Goal: Task Accomplishment & Management: Complete application form

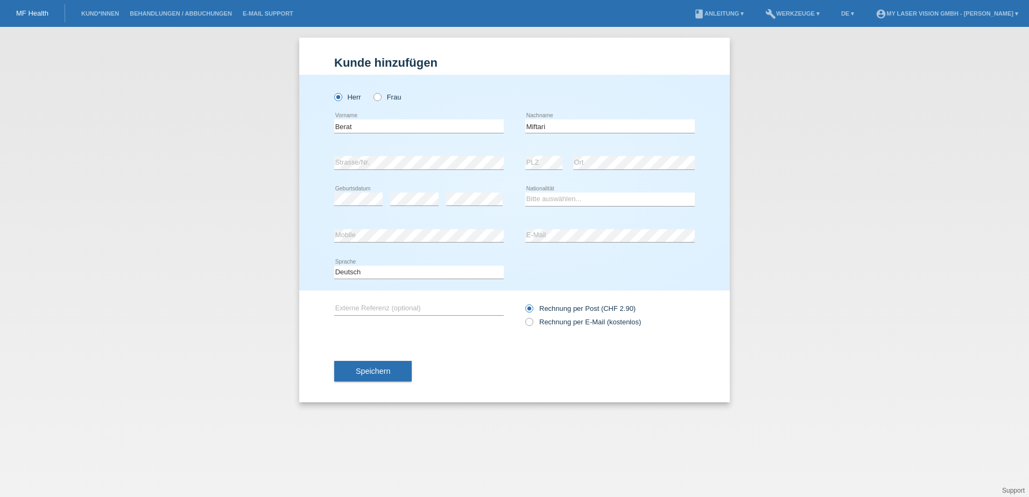
click at [555, 199] on select "Bitte auswählen... Schweiz Deutschland Liechtenstein Österreich ------------ Af…" at bounding box center [609, 199] width 169 height 13
click at [545, 197] on select "Bitte auswählen... Schweiz Deutschland Liechtenstein Österreich ------------ Af…" at bounding box center [609, 199] width 169 height 13
click at [549, 202] on select "Bitte auswählen... Schweiz Deutschland Liechtenstein Österreich ------------ Af…" at bounding box center [609, 199] width 169 height 13
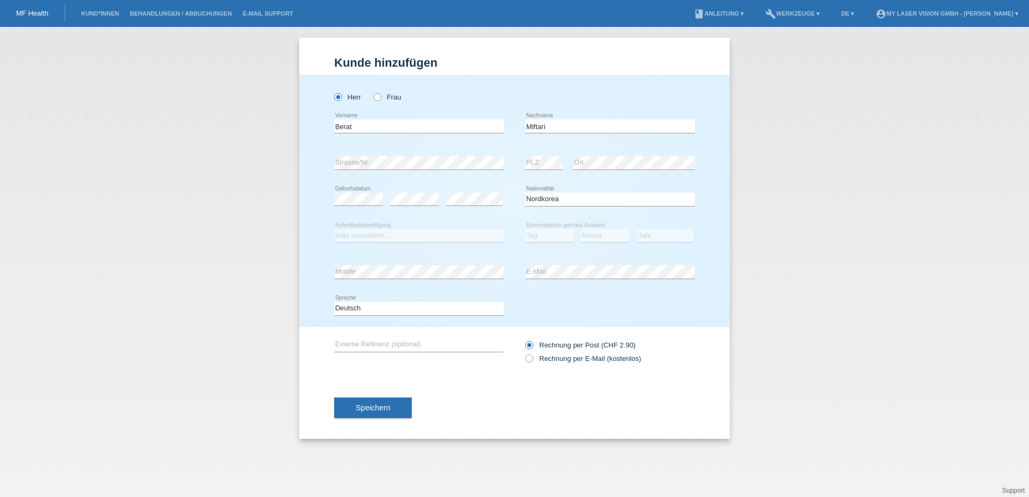
click at [565, 201] on select "Bitte auswählen... Schweiz Deutschland Liechtenstein Österreich ------------ Af…" at bounding box center [609, 199] width 169 height 13
select select "MK"
click at [525, 193] on select "Bitte auswählen... Schweiz Deutschland Liechtenstein Österreich ------------ Af…" at bounding box center [609, 199] width 169 height 13
click at [352, 237] on select "Bitte auswählen... C B B - Flüchtlingsstatus Andere" at bounding box center [418, 235] width 169 height 13
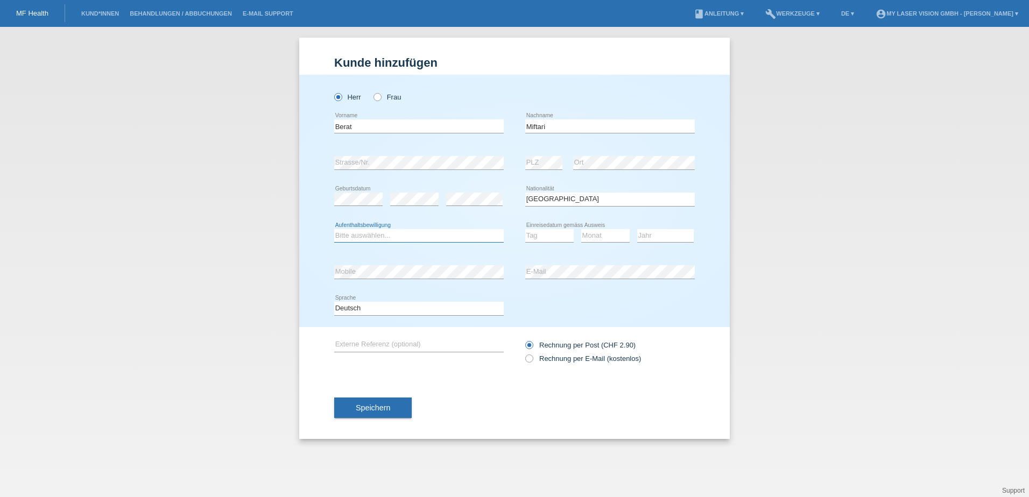
select select "B"
click at [334, 229] on select "Bitte auswählen... C B B - Flüchtlingsstatus Andere" at bounding box center [418, 235] width 169 height 13
click at [355, 231] on select "Bitte auswählen... C B B - Flüchtlingsstatus Andere" at bounding box center [418, 235] width 169 height 13
click at [549, 232] on select "Tag 01 02 03 04 05 06 07 08 09 10 11" at bounding box center [549, 235] width 48 height 13
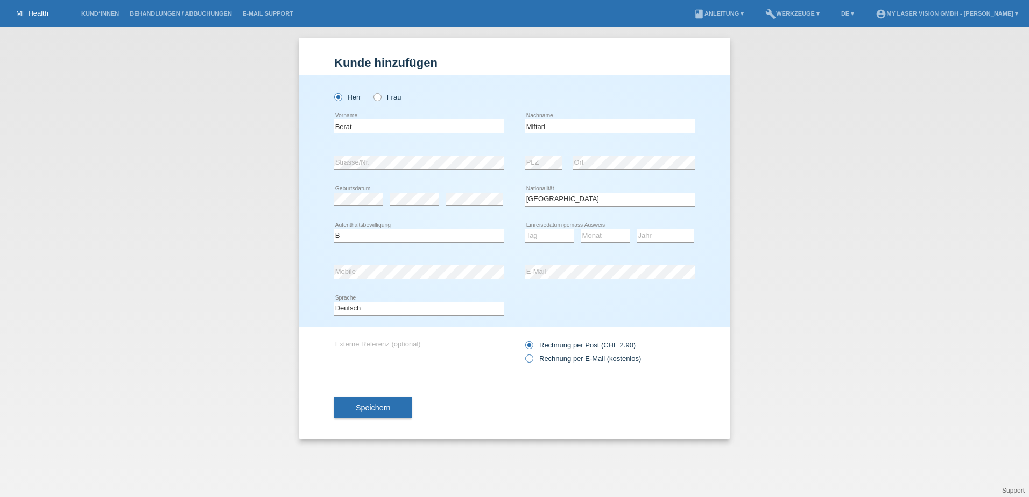
click at [524, 353] on icon at bounding box center [524, 353] width 0 height 0
click at [526, 357] on input "Rechnung per E-Mail (kostenlos)" at bounding box center [528, 361] width 7 height 13
radio input "true"
click at [540, 234] on select "Tag 01 02 03 04 05 06 07 08 09 10 11" at bounding box center [549, 235] width 48 height 13
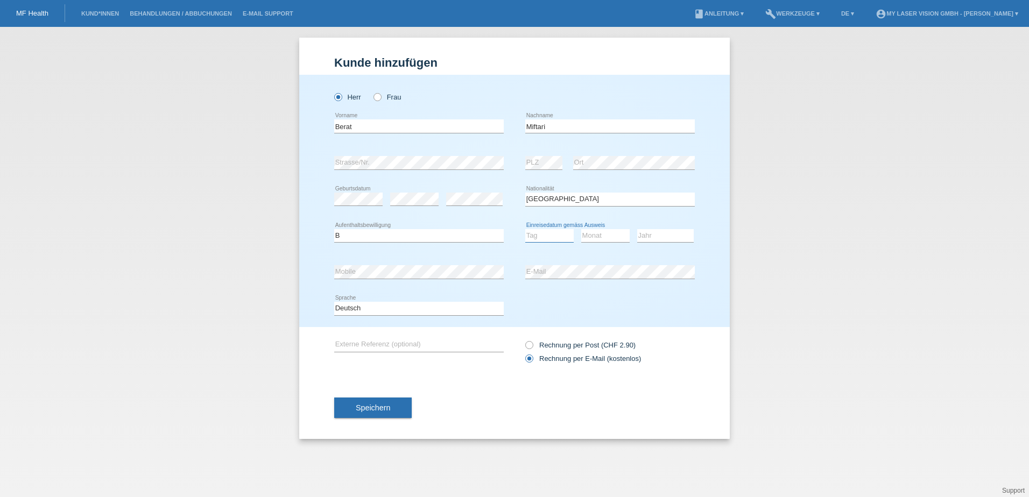
click at [546, 234] on select "Tag 01 02 03 04 05 06 07 08 09 10 11" at bounding box center [549, 235] width 48 height 13
select select "02"
click at [525, 229] on select "Tag 01 02 03 04 05 06 07 08 09 10 11" at bounding box center [549, 235] width 48 height 13
click at [593, 234] on select "Monat 01 02 03 04 05 06 07 08 09 10 11" at bounding box center [605, 235] width 48 height 13
select select "11"
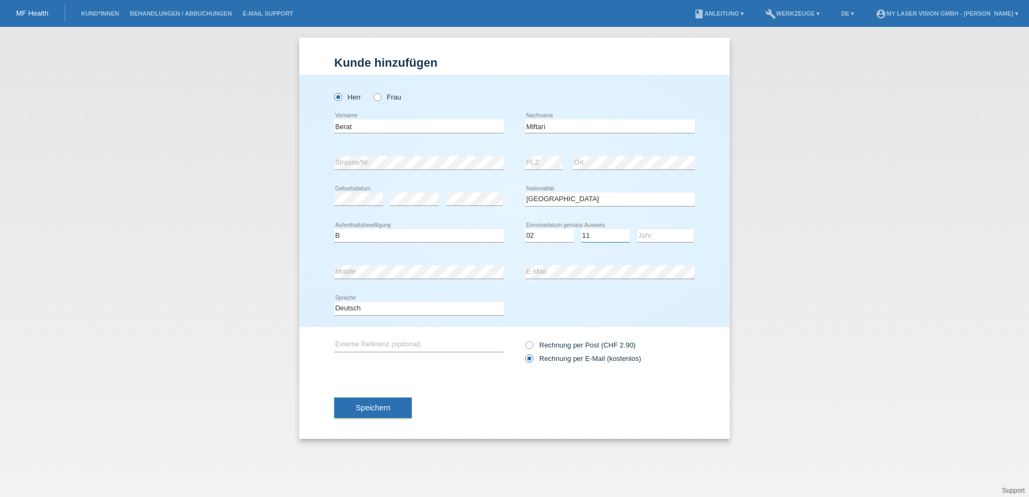
click at [581, 229] on select "Monat 01 02 03 04 05 06 07 08 09 10 11" at bounding box center [605, 235] width 48 height 13
click at [673, 237] on select "Jahr 2025 2024 2023 2022 2021 2020 2019 2018 2017 2016 2015 2014 2013 2012 2011…" at bounding box center [665, 235] width 56 height 13
select select "2024"
click at [637, 229] on select "Jahr 2025 2024 2023 2022 2021 2020 2019 2018 2017 2016 2015 2014 2013 2012 2011…" at bounding box center [665, 235] width 56 height 13
click at [381, 402] on button "Speichern" at bounding box center [372, 408] width 77 height 20
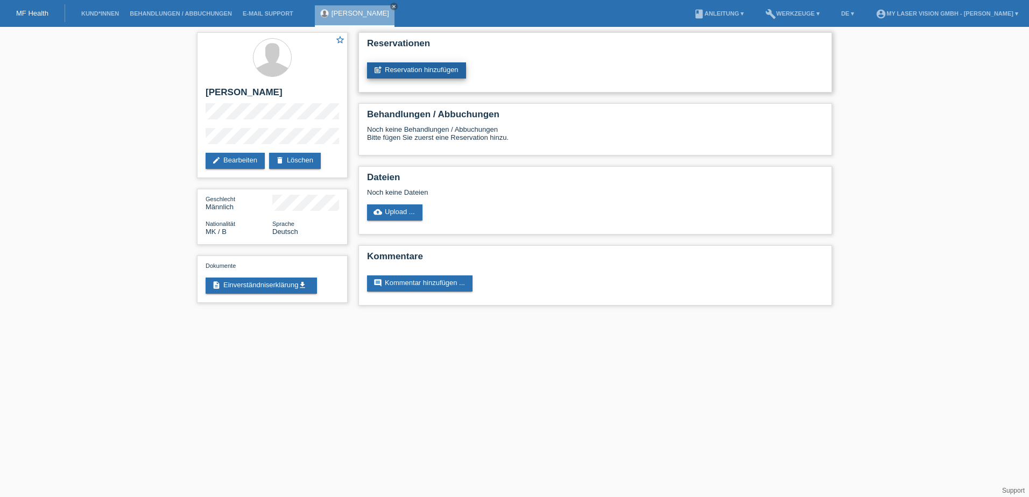
click at [396, 73] on link "post_add Reservation hinzufügen" at bounding box center [416, 70] width 99 height 16
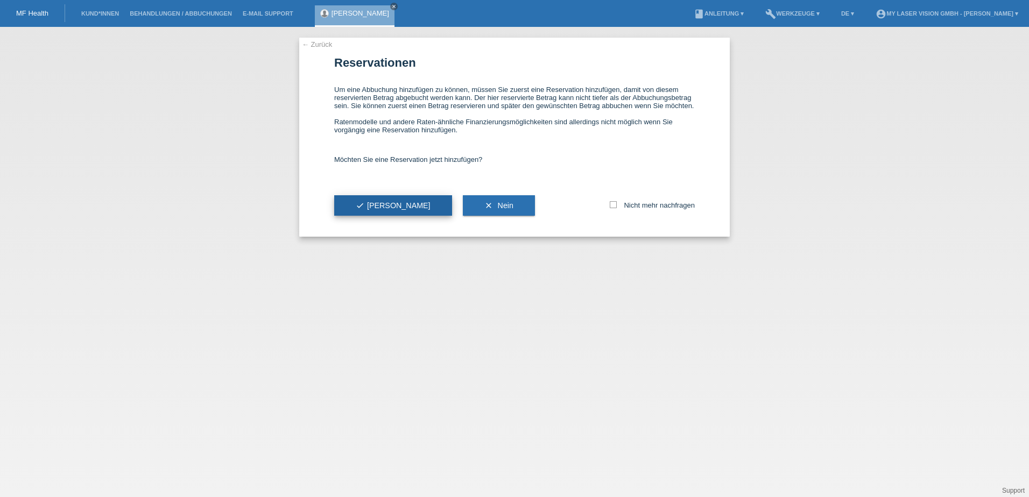
click at [378, 208] on button "check Ja" at bounding box center [393, 205] width 118 height 20
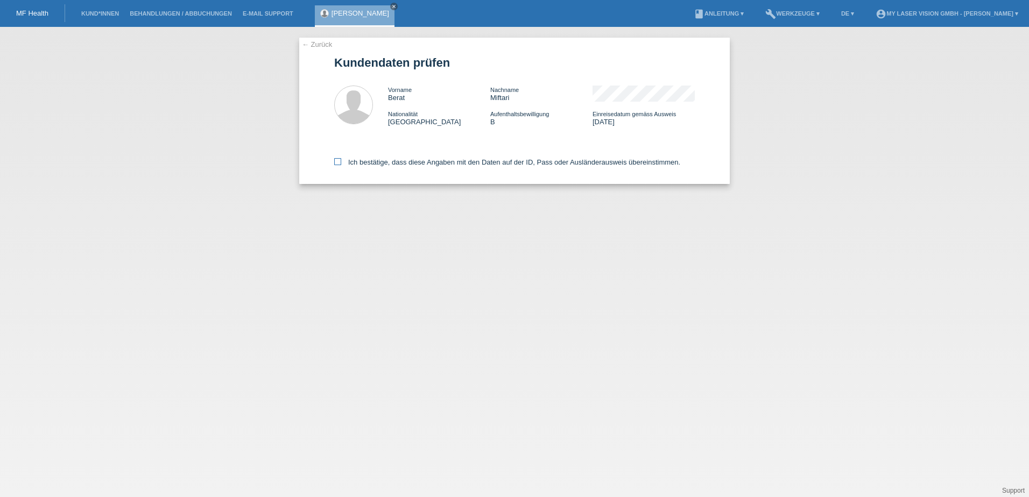
click at [340, 162] on icon at bounding box center [337, 161] width 7 height 7
click at [340, 162] on input "Ich bestätige, dass diese Angaben mit den Daten auf der ID, Pass oder Ausländer…" at bounding box center [337, 161] width 7 height 7
checkbox input "true"
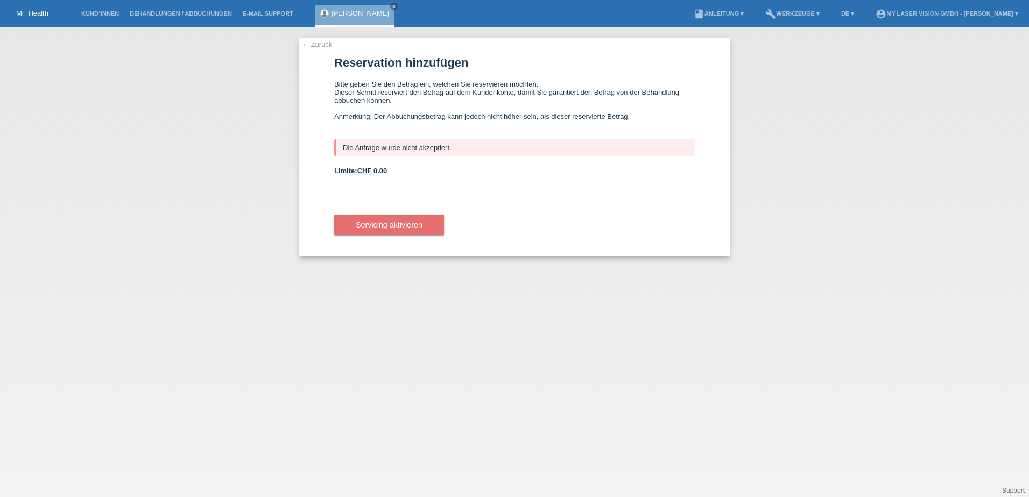
click at [329, 47] on link "← Zurück" at bounding box center [317, 44] width 30 height 8
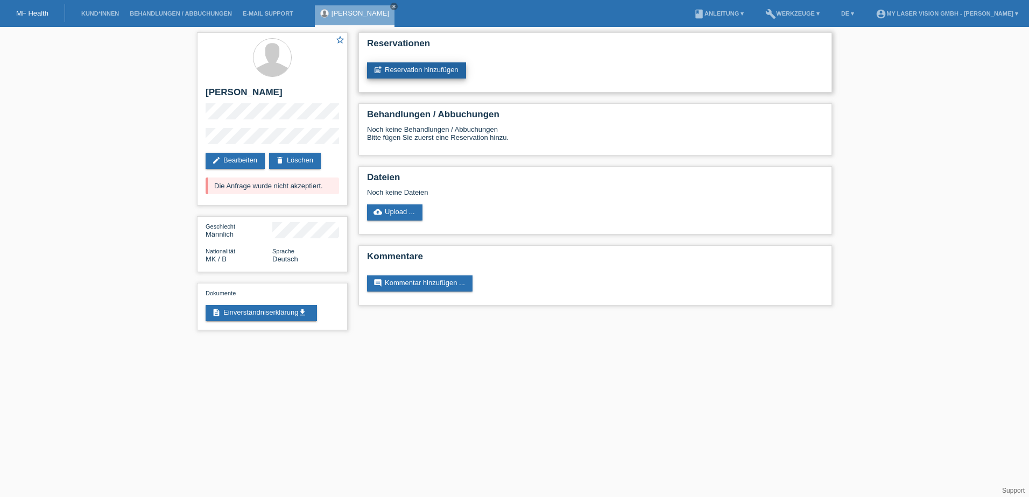
click at [440, 72] on link "post_add Reservation hinzufügen" at bounding box center [416, 70] width 99 height 16
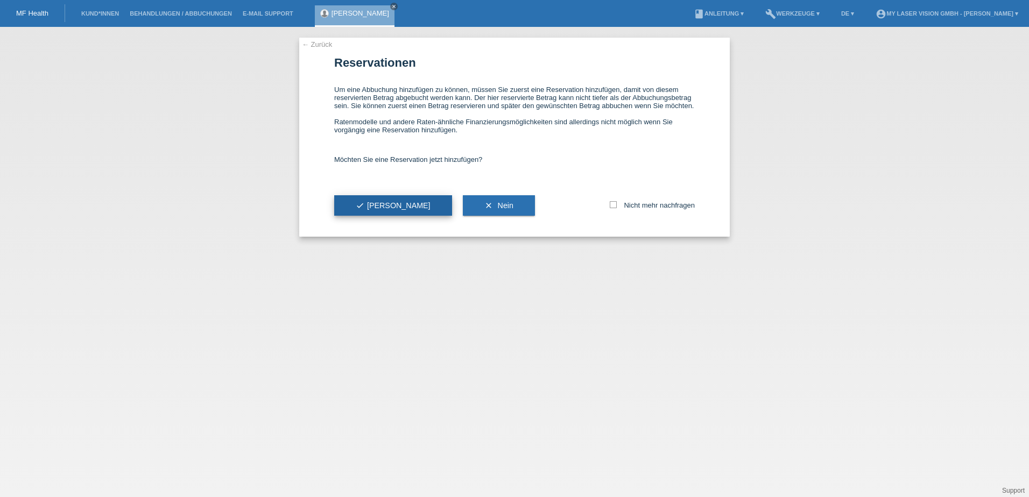
click at [377, 207] on button "check Ja" at bounding box center [393, 205] width 118 height 20
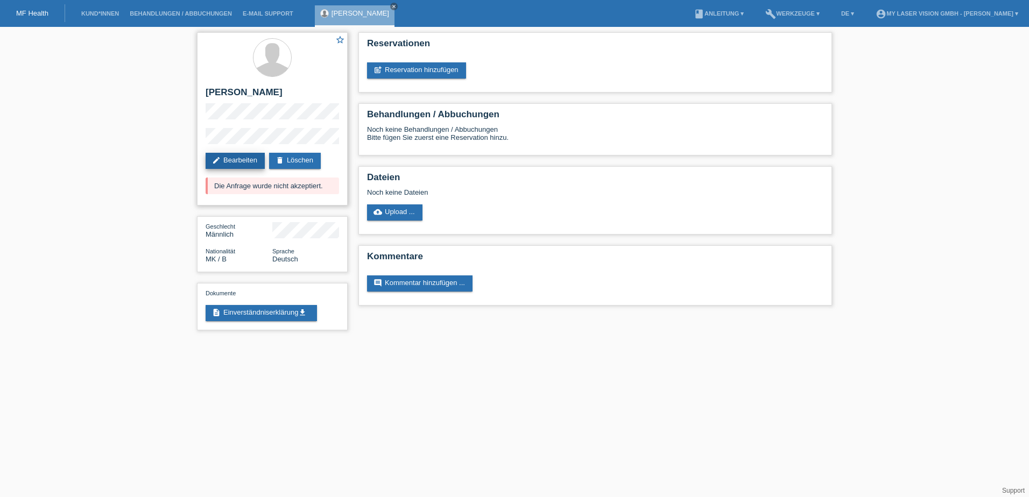
click at [233, 158] on link "edit Bearbeiten" at bounding box center [235, 161] width 59 height 16
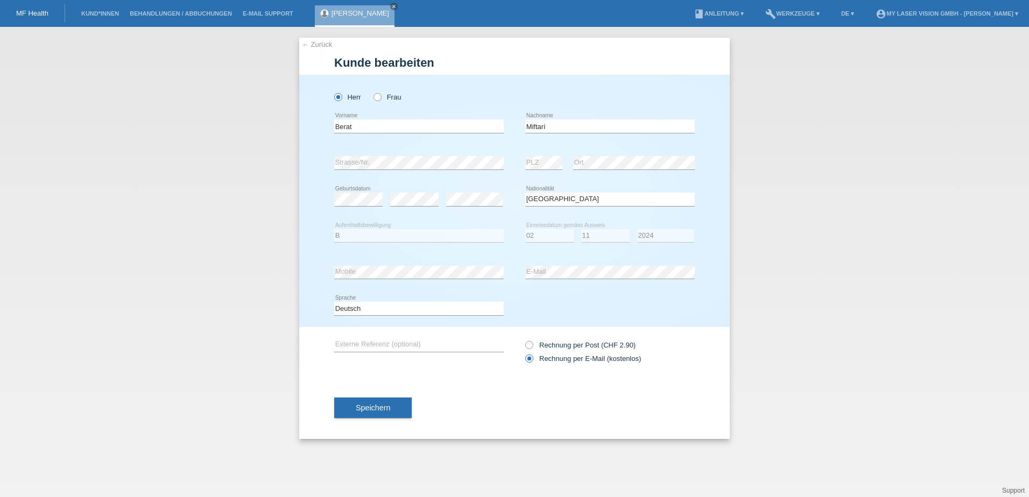
select select "MK"
select select "B"
select select "02"
select select "11"
select select "2024"
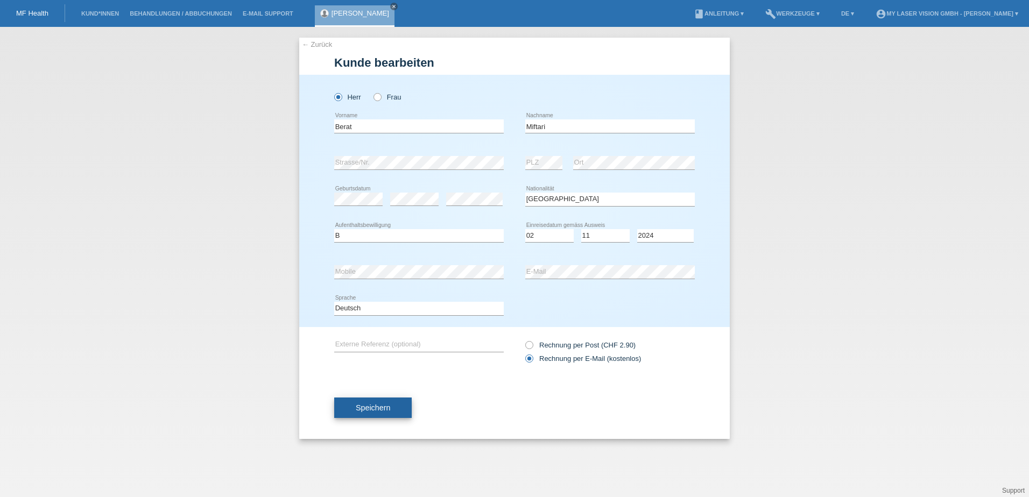
click at [385, 412] on button "Speichern" at bounding box center [372, 408] width 77 height 20
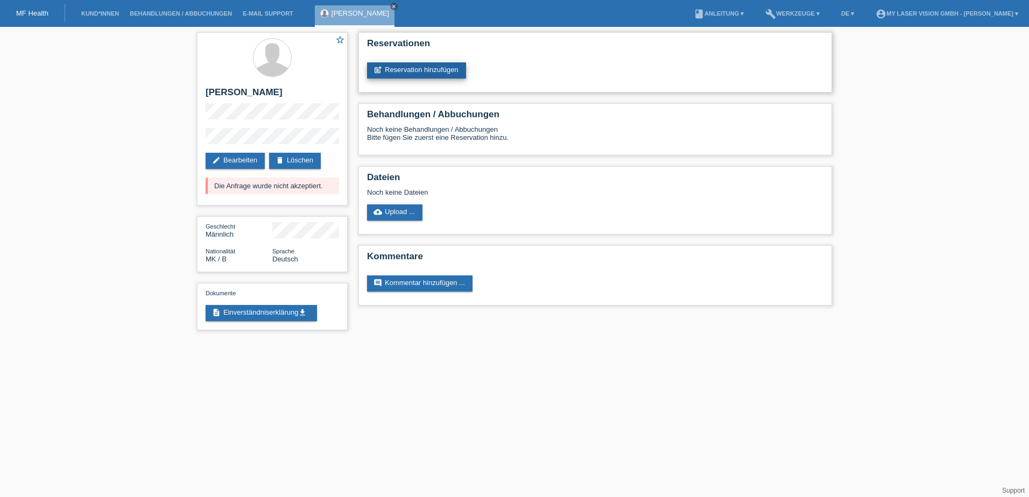
click at [409, 66] on link "post_add Reservation hinzufügen" at bounding box center [416, 70] width 99 height 16
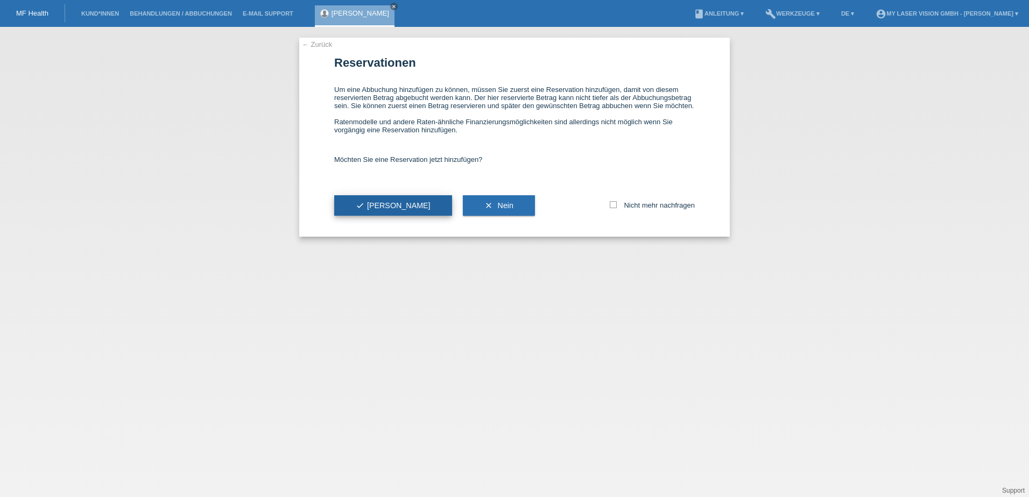
click at [358, 209] on icon "check" at bounding box center [360, 205] width 9 height 9
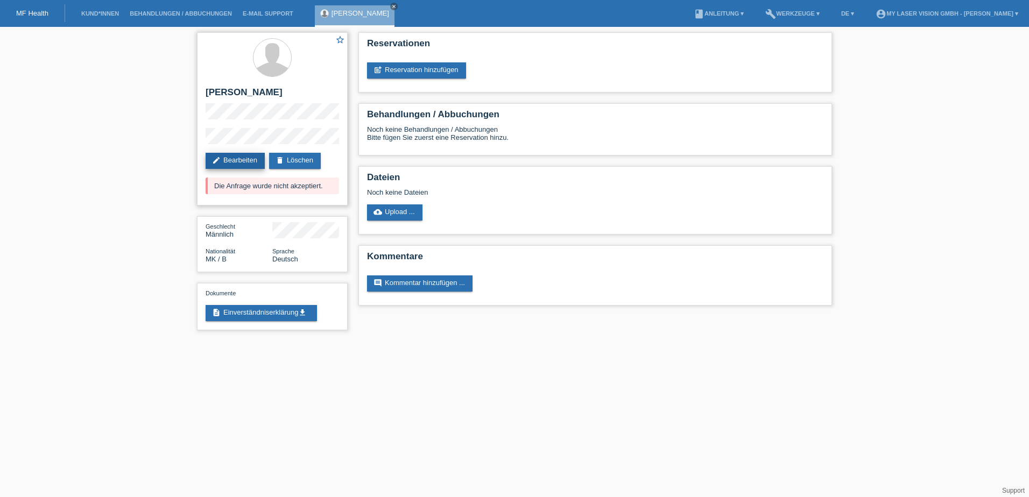
click at [242, 164] on link "edit Bearbeiten" at bounding box center [235, 161] width 59 height 16
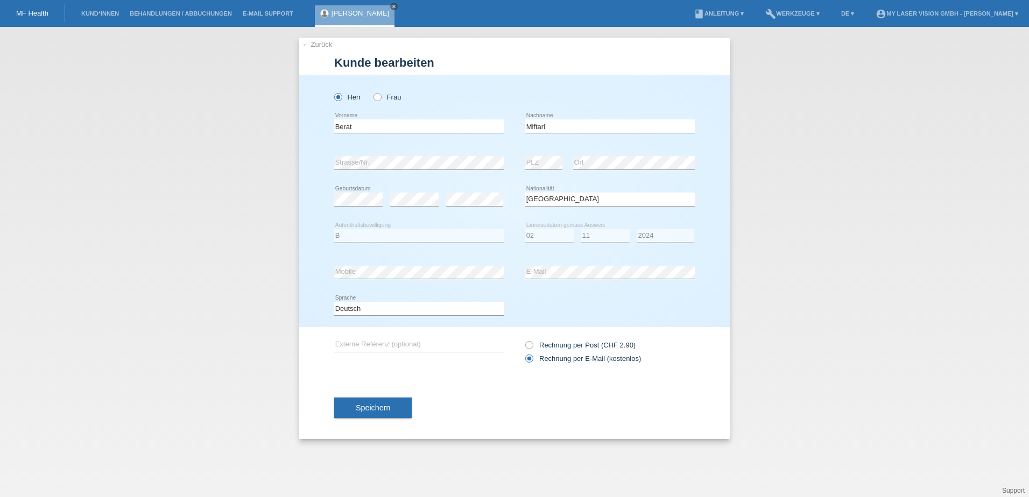
select select "MK"
select select "B"
select select "02"
select select "11"
select select "2024"
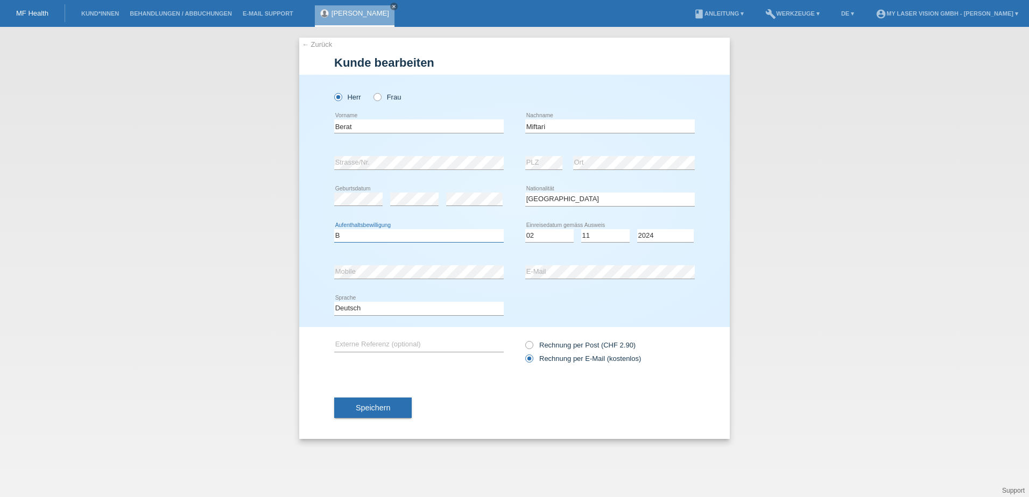
click at [403, 238] on select "Bitte auswählen... C B B - Flüchtlingsstatus Andere" at bounding box center [418, 235] width 169 height 13
click at [292, 272] on div "← Zurück Kunde bearbeiten Herr Frau Berat error Vorname Miftari" at bounding box center [514, 262] width 1029 height 470
click at [577, 199] on select "Bitte auswählen... Schweiz Deutschland Liechtenstein Österreich ------------ Af…" at bounding box center [609, 199] width 169 height 13
click at [401, 410] on button "Speichern" at bounding box center [372, 408] width 77 height 20
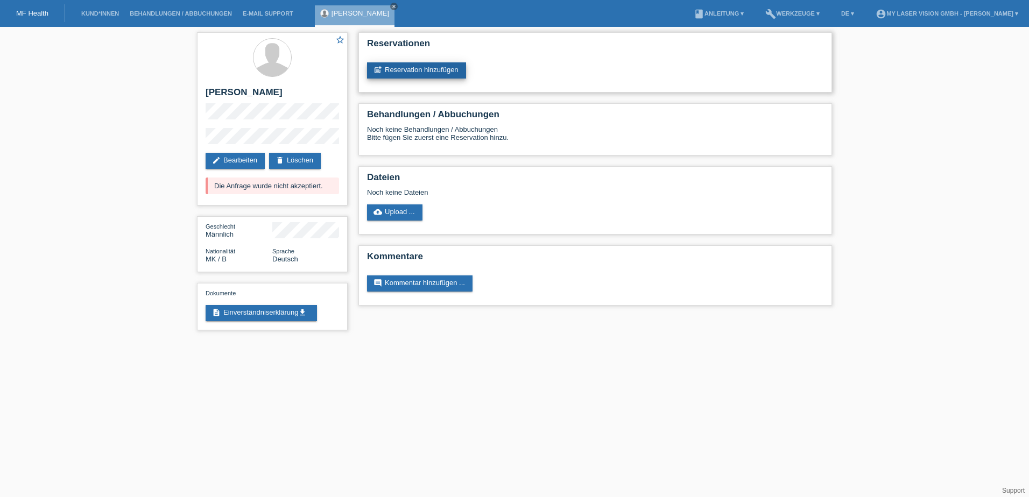
click at [407, 74] on link "post_add Reservation hinzufügen" at bounding box center [416, 70] width 99 height 16
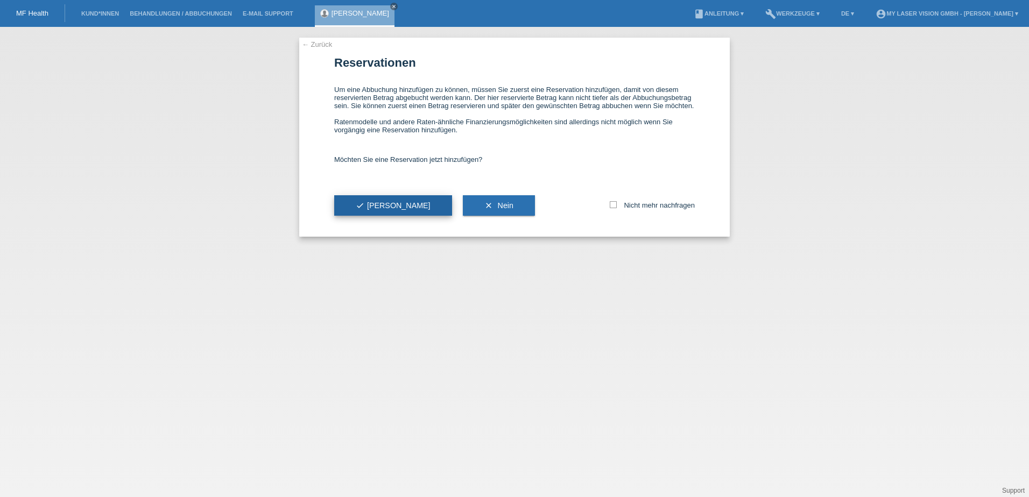
click at [354, 207] on button "check Ja" at bounding box center [393, 205] width 118 height 20
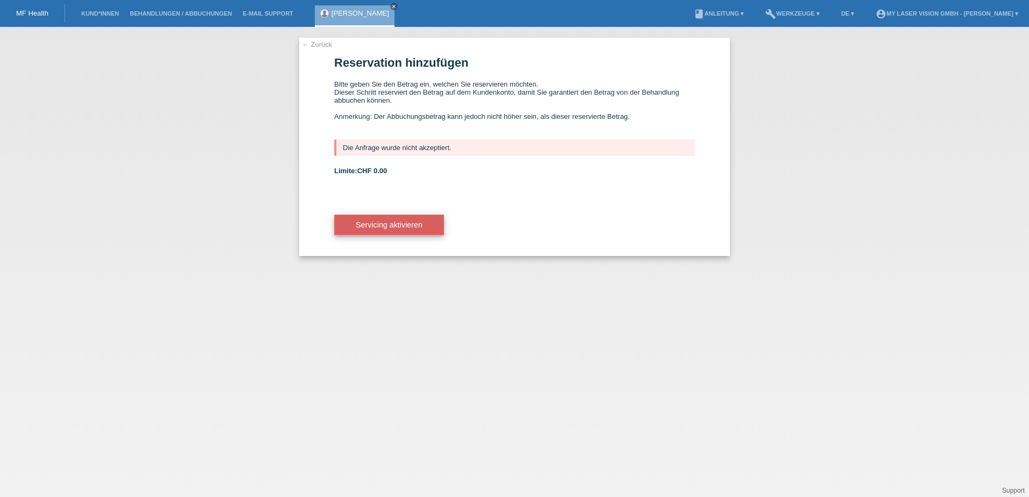
click at [408, 227] on span "Servicing aktivieren" at bounding box center [389, 225] width 67 height 9
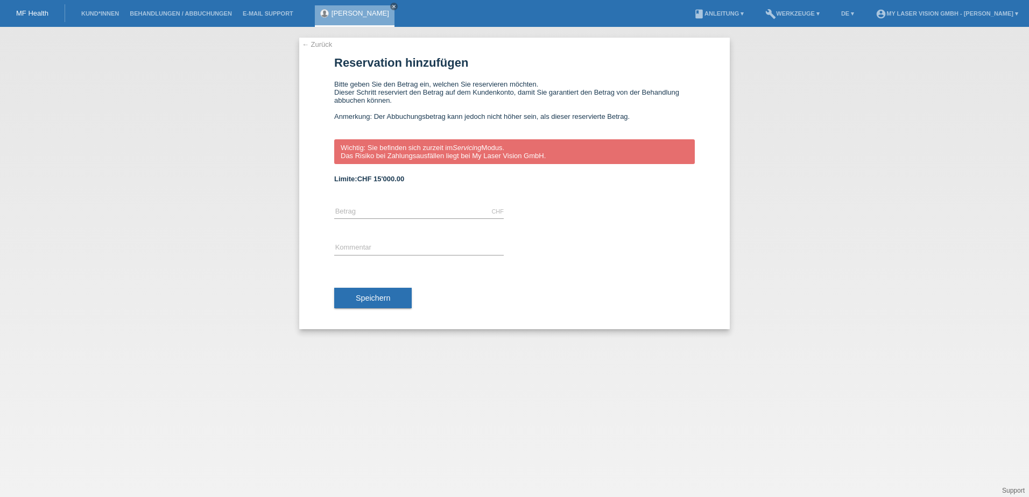
click at [363, 223] on div "CHF error Betrag" at bounding box center [418, 212] width 169 height 37
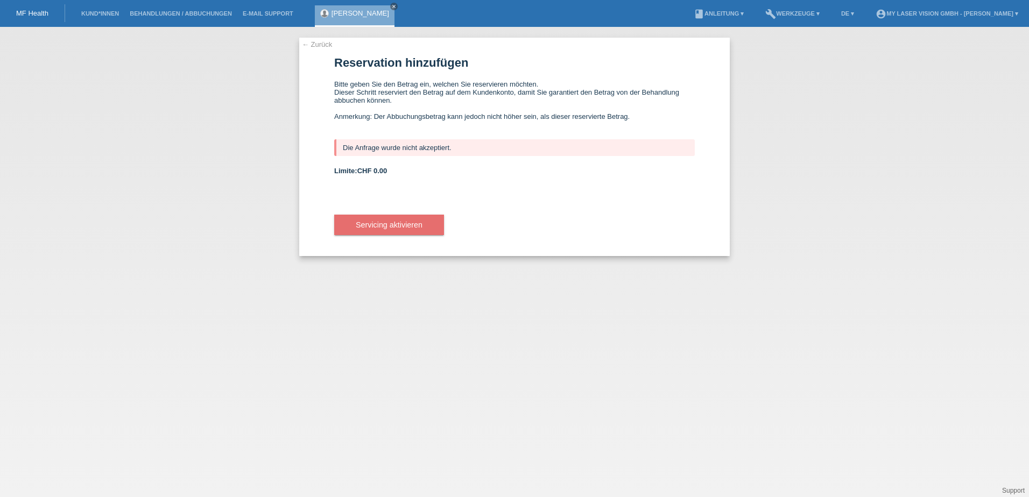
drag, startPoint x: 373, startPoint y: 6, endPoint x: 336, endPoint y: 3, distance: 36.8
click at [391, 6] on icon "close" at bounding box center [393, 6] width 5 height 5
click at [107, 13] on link "Kund*innen" at bounding box center [100, 13] width 48 height 6
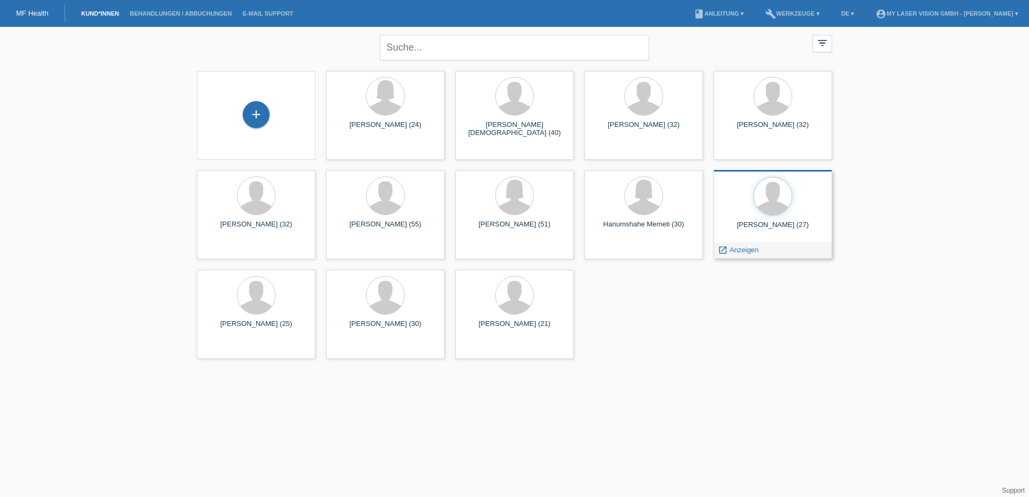
click at [771, 228] on div "[PERSON_NAME] (27)" at bounding box center [772, 229] width 101 height 17
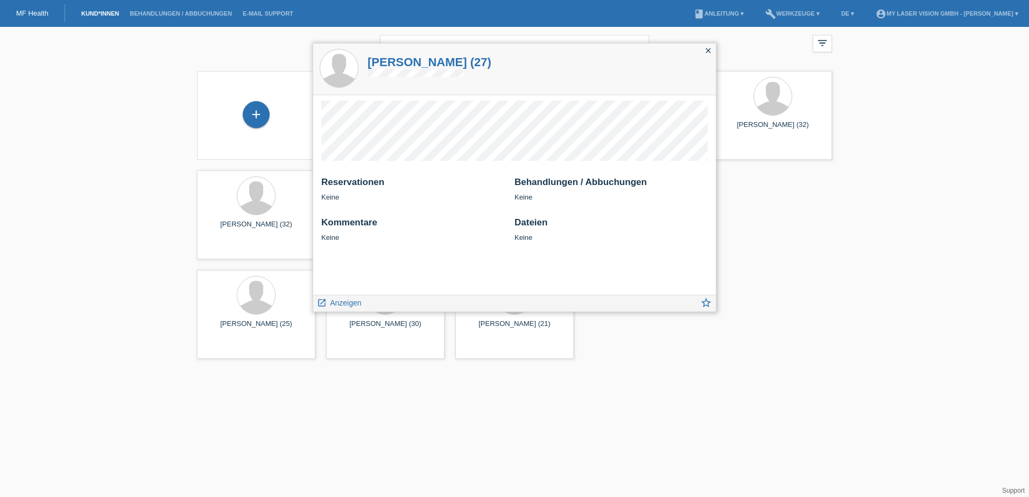
click at [704, 50] on icon "close" at bounding box center [708, 50] width 9 height 9
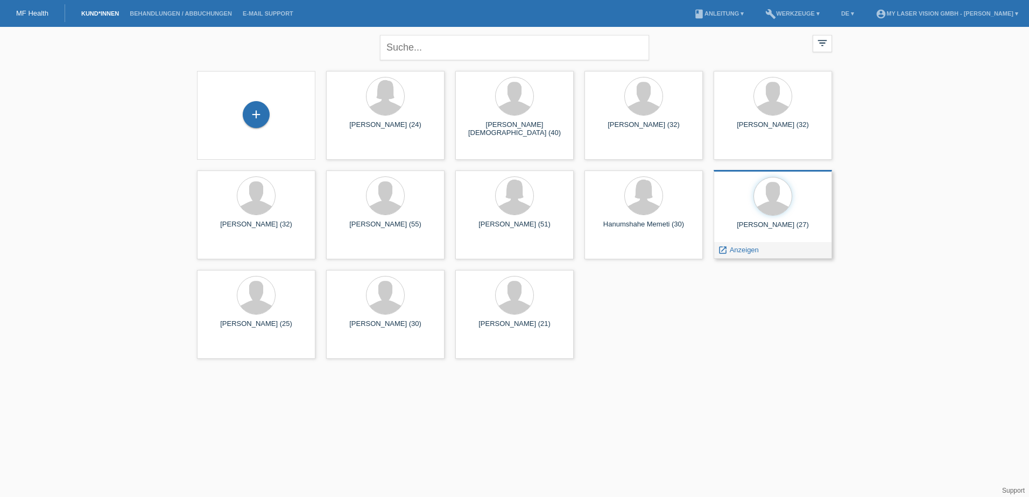
drag, startPoint x: 757, startPoint y: 222, endPoint x: 740, endPoint y: 204, distance: 24.0
click at [740, 204] on div at bounding box center [772, 197] width 101 height 40
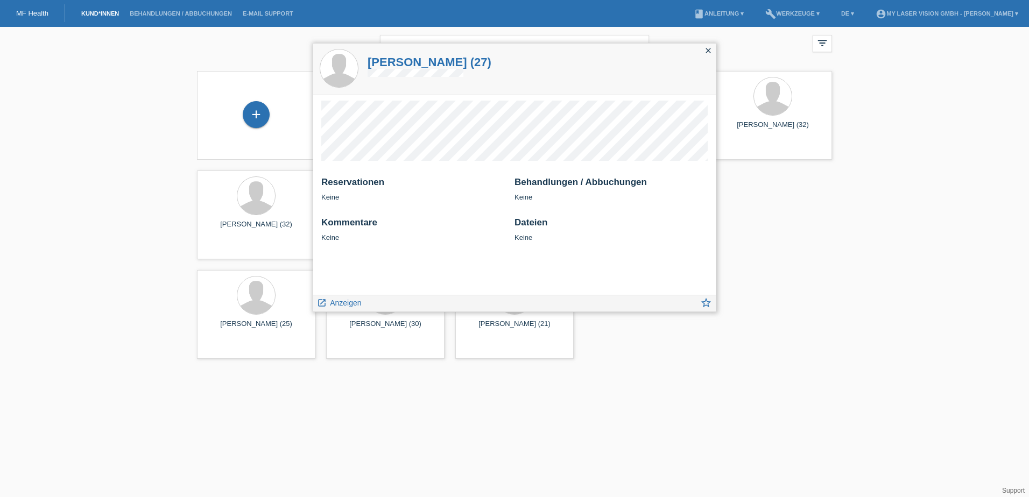
click at [422, 59] on h1 "Berat Miftari (27)" at bounding box center [430, 61] width 124 height 13
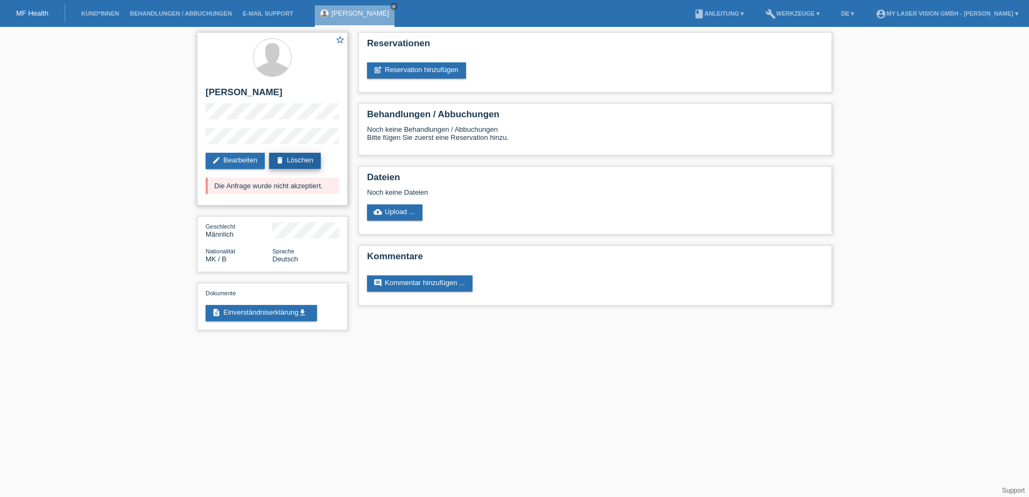
click at [284, 161] on icon "delete" at bounding box center [279, 160] width 9 height 9
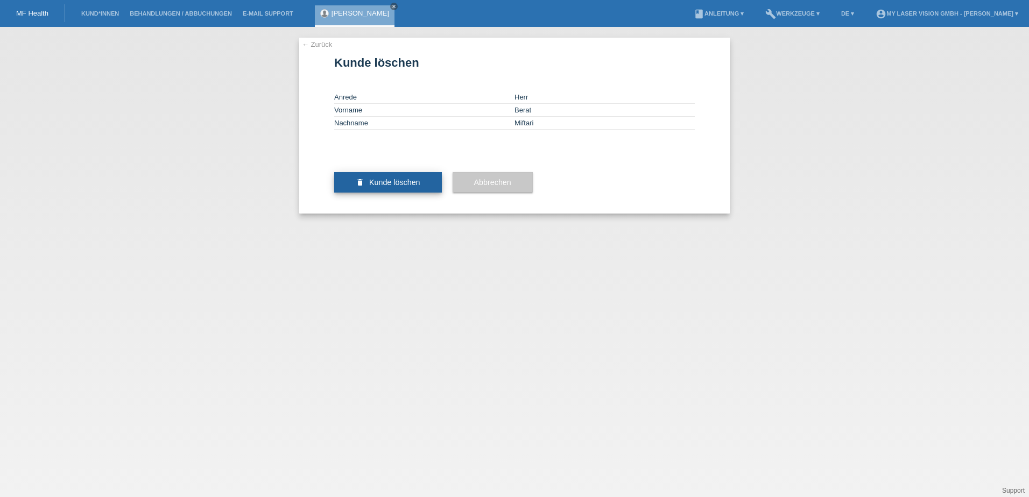
click at [360, 193] on button "delete Kunde löschen" at bounding box center [388, 182] width 108 height 20
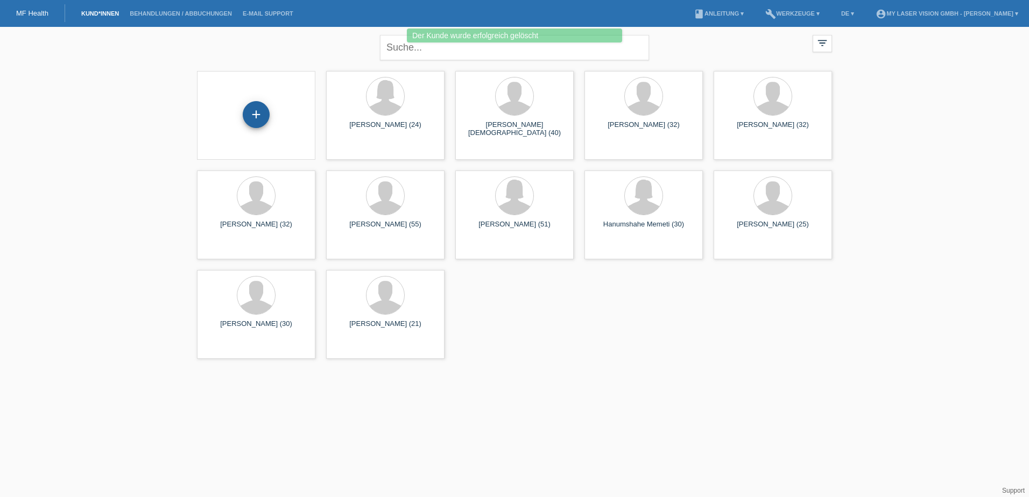
click at [250, 113] on div "+" at bounding box center [256, 114] width 27 height 27
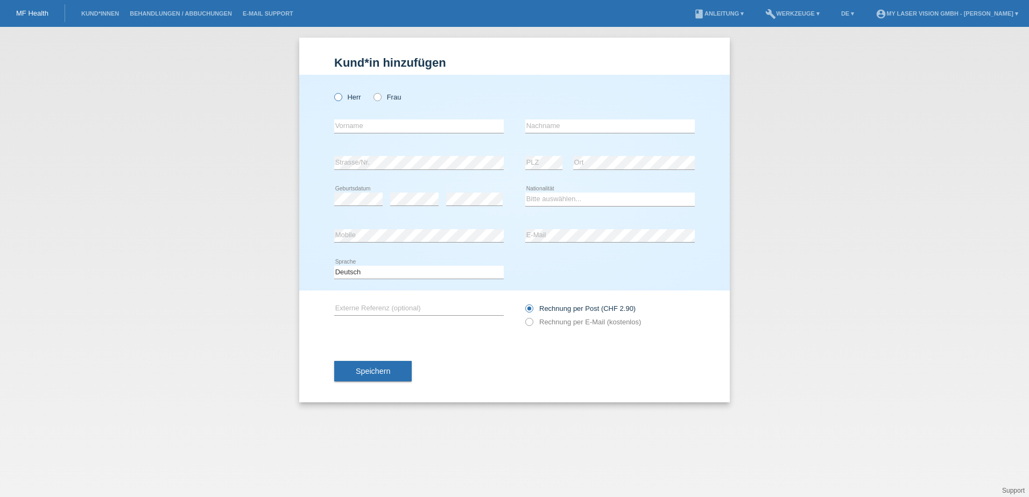
click at [333, 91] on icon at bounding box center [333, 91] width 0 height 0
click at [338, 97] on input "Herr" at bounding box center [337, 96] width 7 height 7
radio input "true"
click at [350, 130] on input "text" at bounding box center [418, 125] width 169 height 13
type input "Berat"
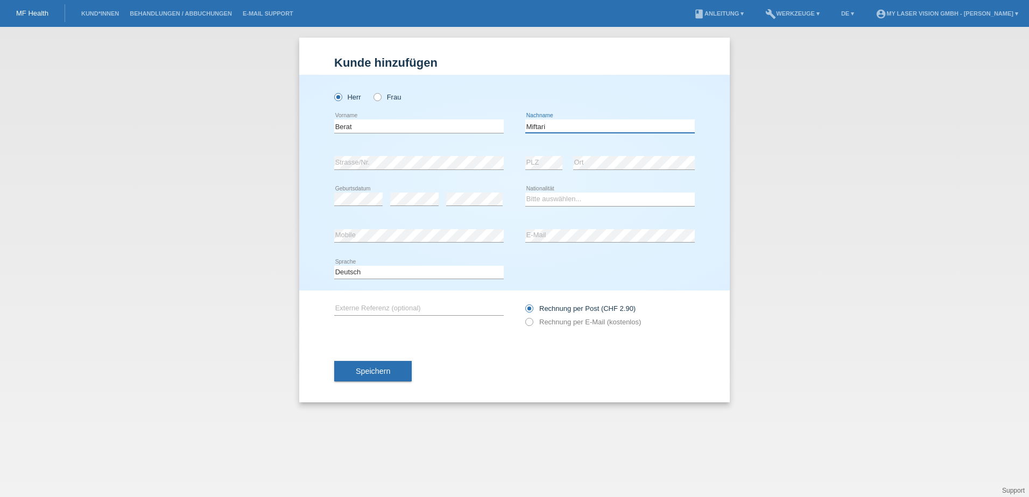
type input "Miftari"
click at [551, 202] on select "Bitte auswählen... Schweiz Deutschland Liechtenstein Österreich ------------ Af…" at bounding box center [609, 199] width 169 height 13
select select "MK"
click at [525, 193] on select "Bitte auswählen... Schweiz Deutschland Liechtenstein Österreich ------------ Af…" at bounding box center [609, 199] width 169 height 13
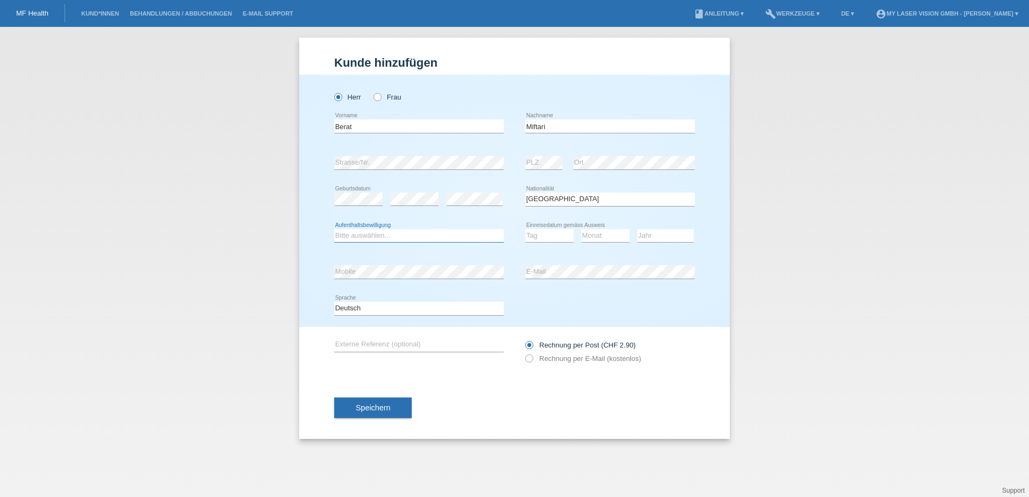
click at [373, 234] on select "Bitte auswählen... C B B - Flüchtlingsstatus Andere" at bounding box center [418, 235] width 169 height 13
select select "B"
click at [334, 229] on select "Bitte auswählen... C B B - Flüchtlingsstatus Andere" at bounding box center [418, 235] width 169 height 13
click at [542, 236] on select "Tag 01 02 03 04 05 06 07 08 09 10 11" at bounding box center [549, 235] width 48 height 13
select select "02"
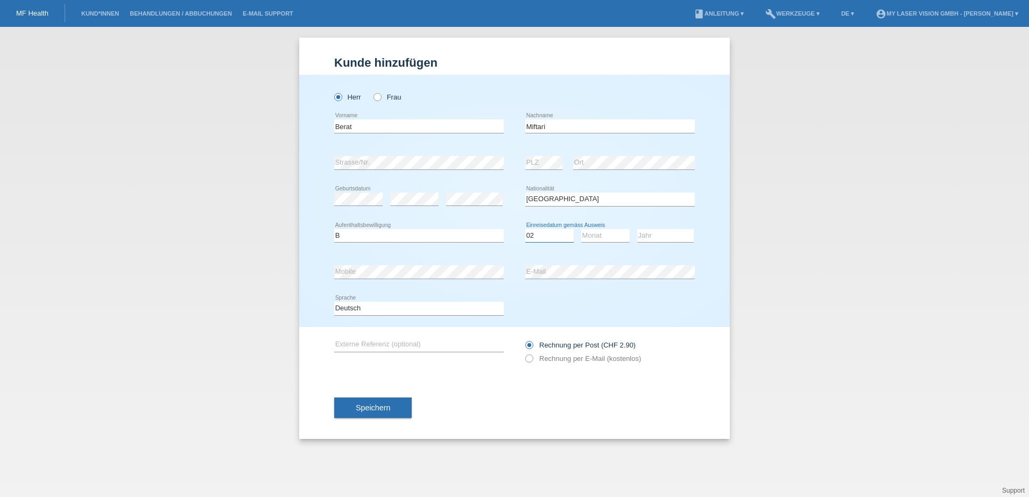
click at [525, 229] on select "Tag 01 02 03 04 05 06 07 08 09 10 11" at bounding box center [549, 235] width 48 height 13
click at [608, 236] on select "Monat 01 02 03 04 05 06 07 08 09 10 11" at bounding box center [605, 235] width 48 height 13
select select "11"
click at [581, 229] on select "Monat 01 02 03 04 05 06 07 08 09 10 11" at bounding box center [605, 235] width 48 height 13
click at [648, 235] on select "Jahr 2025 2024 2023 2022 2021 2020 2019 2018 2017 2016 2015 2014 2013 2012 2011…" at bounding box center [665, 235] width 56 height 13
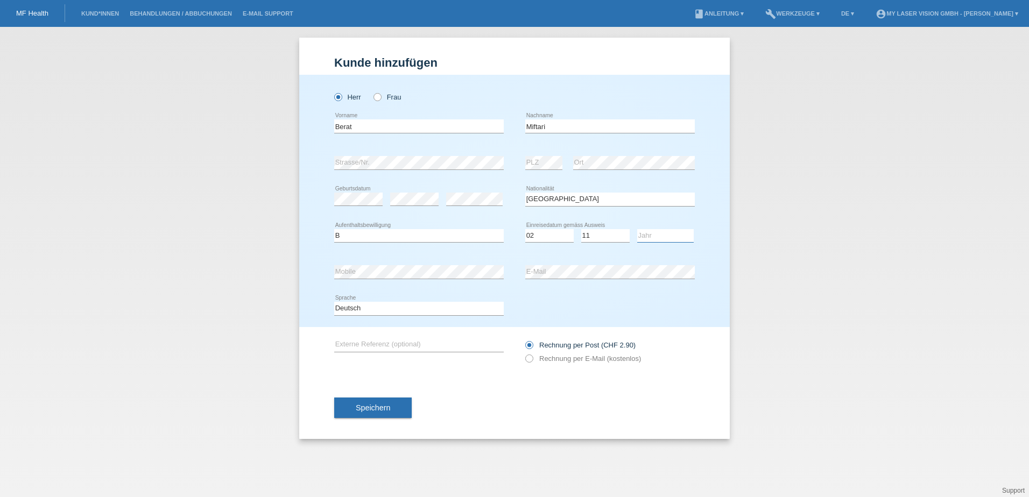
select select "2024"
click at [637, 229] on select "Jahr 2025 2024 2023 2022 2021 2020 2019 2018 2017 2016 2015 2014 2013 2012 2011…" at bounding box center [665, 235] width 56 height 13
click at [524, 353] on icon at bounding box center [524, 353] width 0 height 0
click at [529, 361] on input "Rechnung per E-Mail (kostenlos)" at bounding box center [528, 361] width 7 height 13
radio input "true"
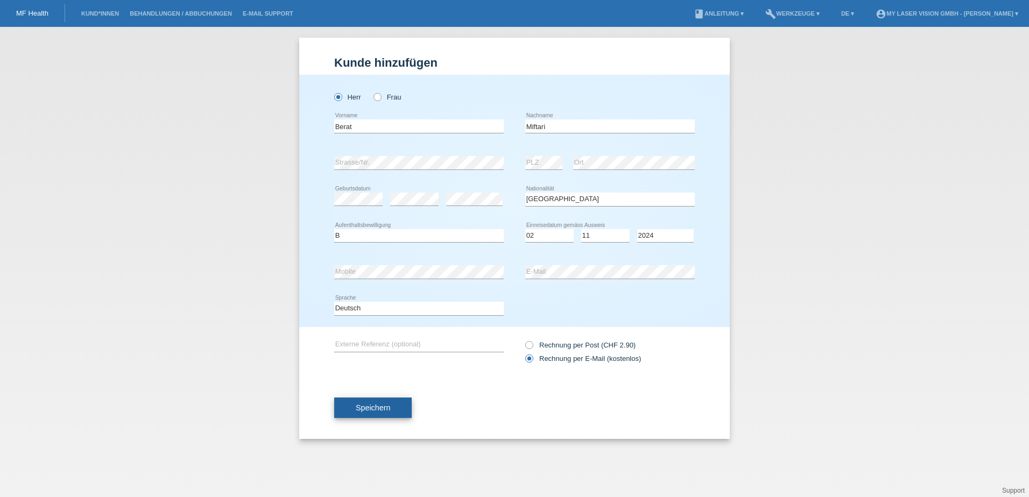
click at [405, 407] on button "Speichern" at bounding box center [372, 408] width 77 height 20
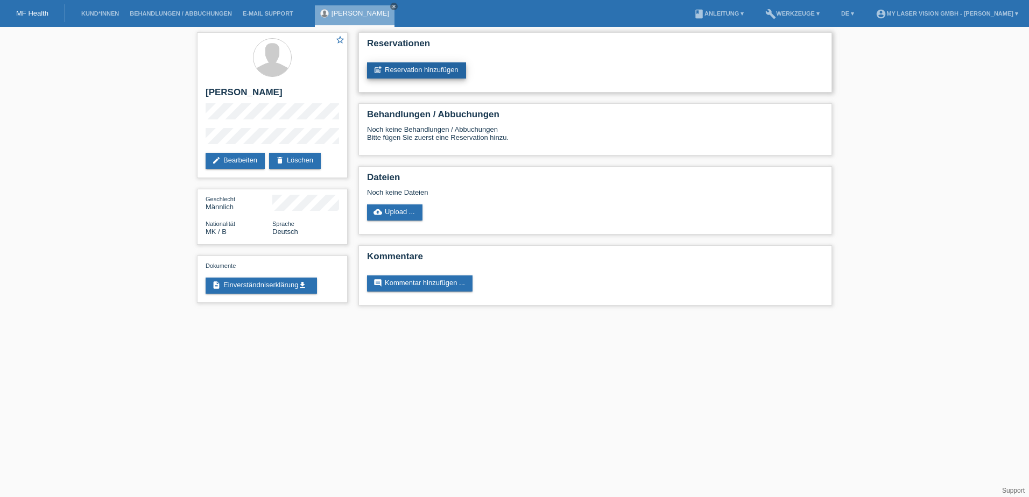
click at [411, 70] on link "post_add Reservation hinzufügen" at bounding box center [416, 70] width 99 height 16
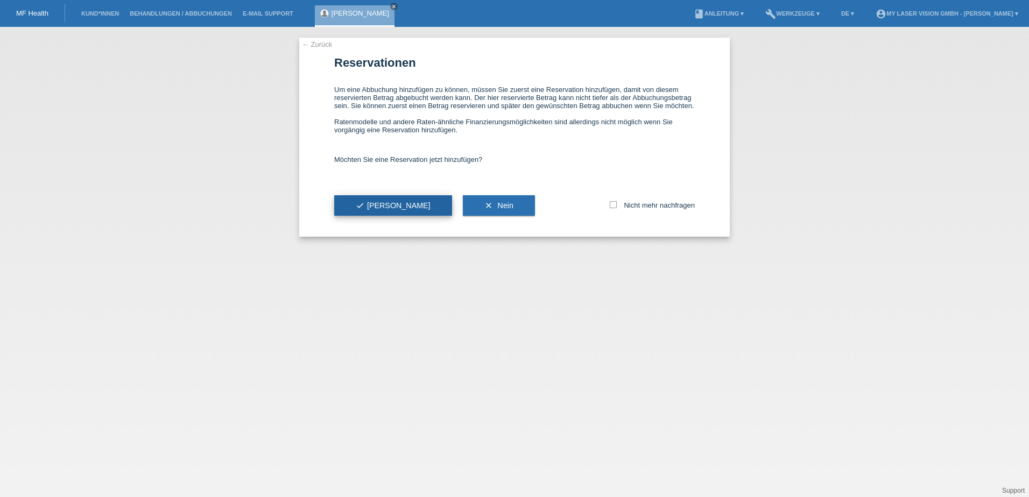
click at [355, 213] on button "check Ja" at bounding box center [393, 205] width 118 height 20
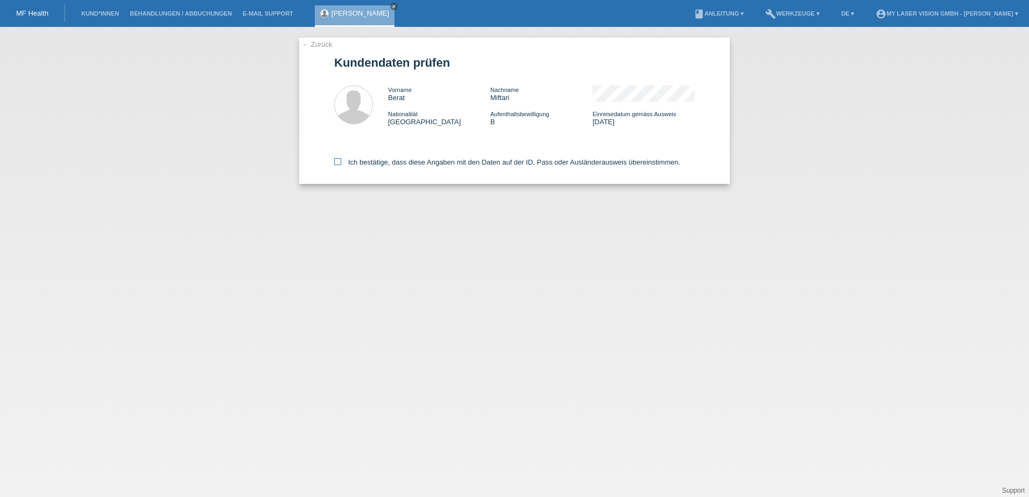
click at [340, 161] on icon at bounding box center [337, 161] width 7 height 7
click at [340, 161] on input "Ich bestätige, dass diese Angaben mit den Daten auf der ID, Pass oder Ausländer…" at bounding box center [337, 161] width 7 height 7
checkbox input "true"
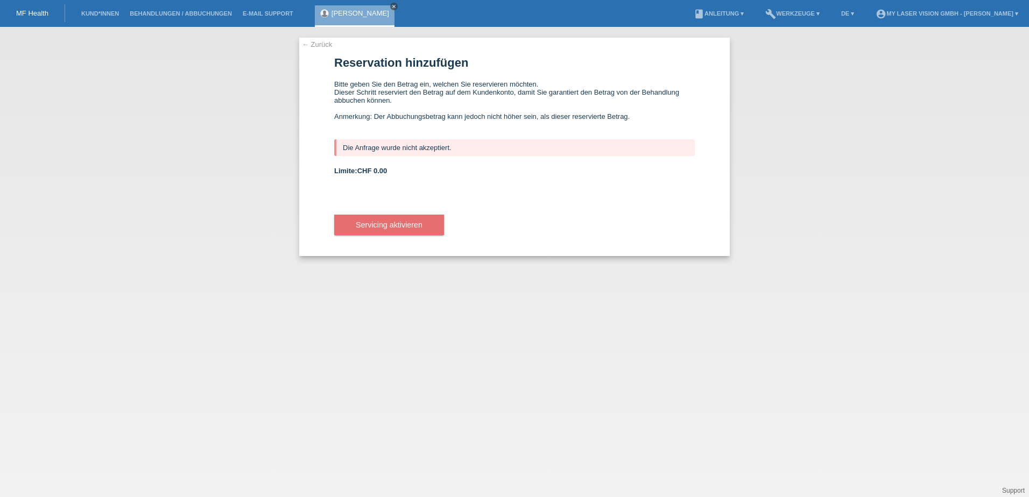
click at [391, 6] on icon "close" at bounding box center [393, 6] width 5 height 5
